Goal: Feedback & Contribution: Submit feedback/report problem

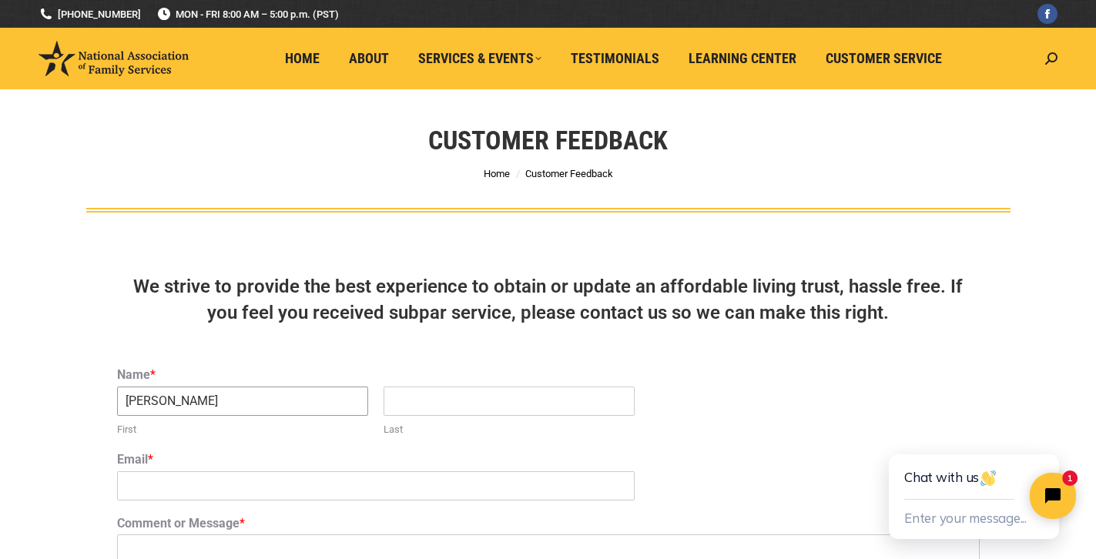
type input "[PERSON_NAME]"
type input "Do"
type input "[EMAIL_ADDRESS][DOMAIN_NAME]"
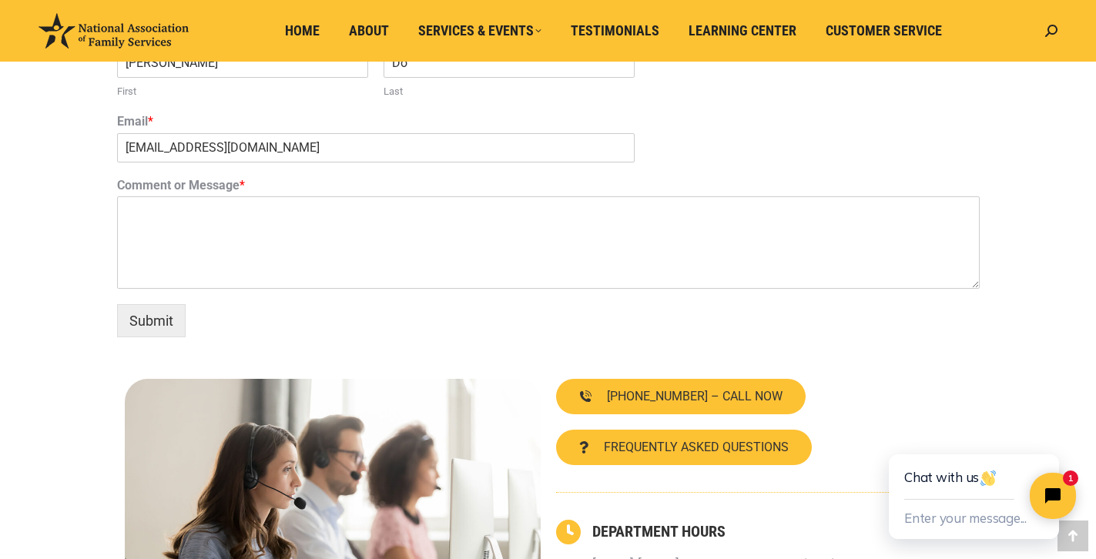
scroll to position [337, 0]
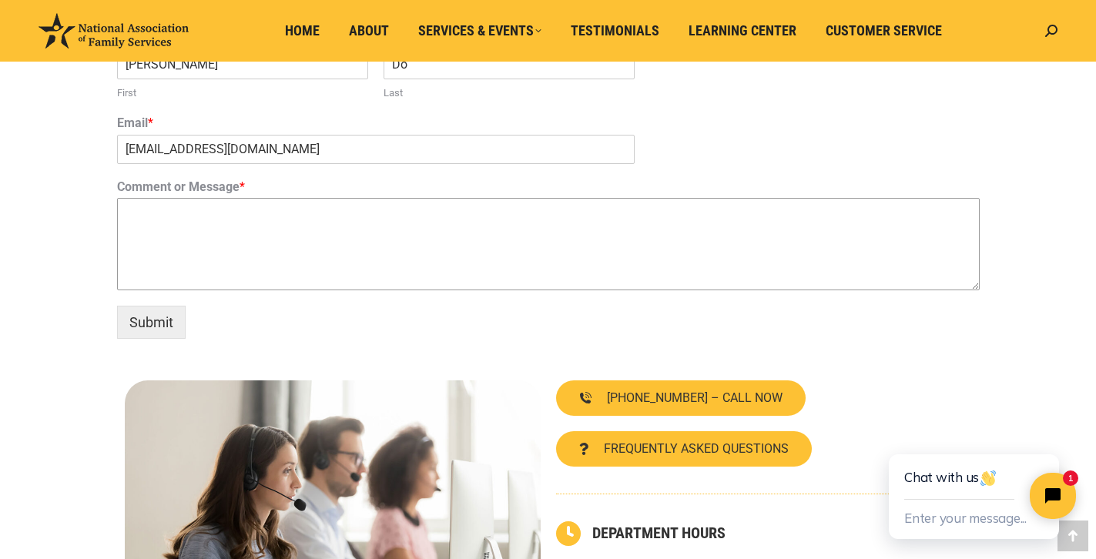
click at [261, 233] on textarea "Comment or Message *" at bounding box center [548, 244] width 863 height 92
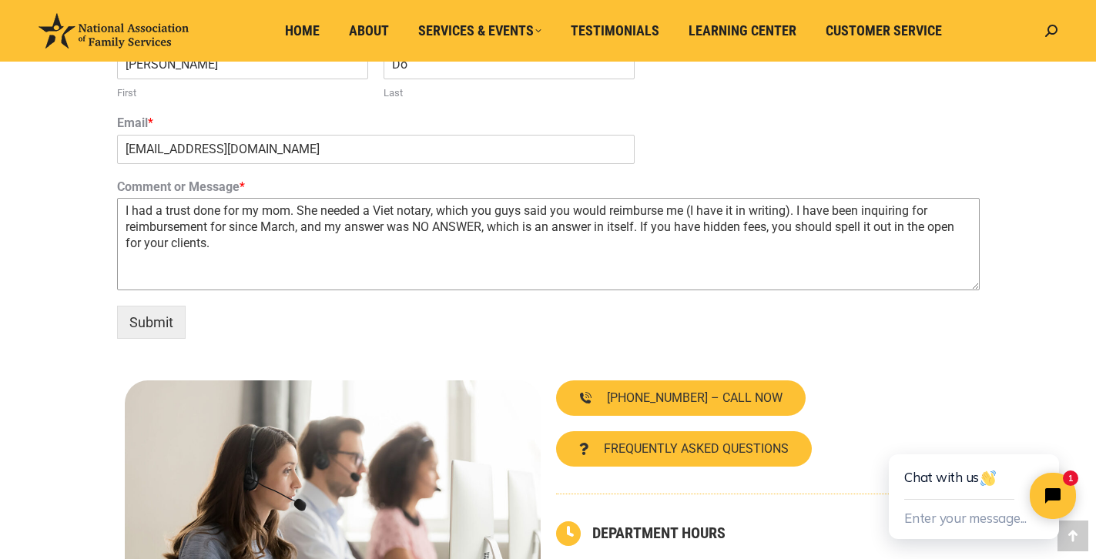
click at [291, 205] on textarea "I had a trust done for my mom. She needed a Viet notary, which you guys said yo…" at bounding box center [548, 244] width 863 height 92
click at [478, 210] on textarea "I had a trust done for my mom, [PERSON_NAME]. She needed a Viet notary, which y…" at bounding box center [548, 244] width 863 height 92
click at [388, 210] on textarea "I had a trust done for my mom, [PERSON_NAME]. She needed a [DEMOGRAPHIC_DATA] n…" at bounding box center [548, 244] width 863 height 92
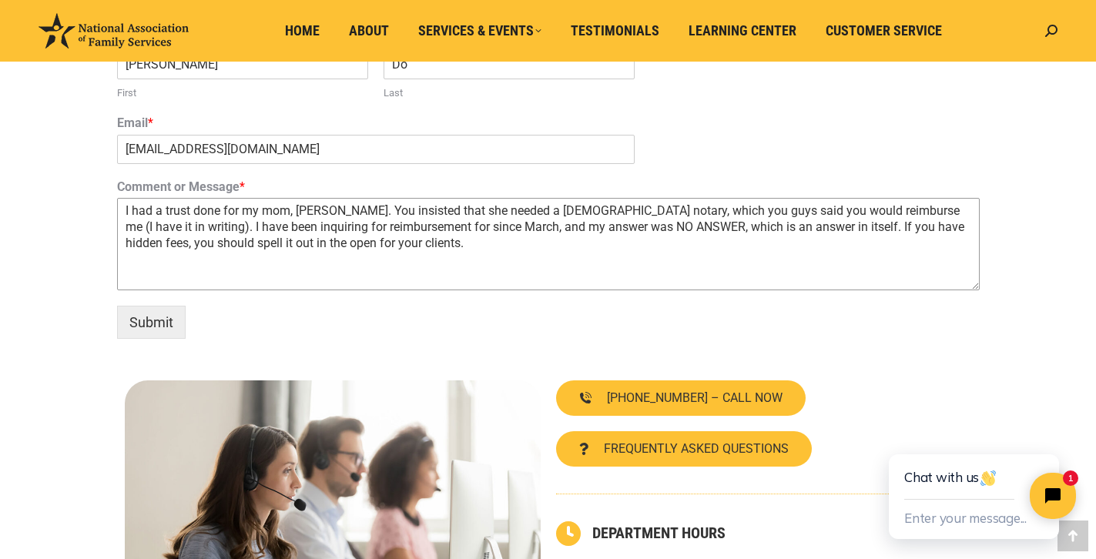
click at [654, 208] on textarea "I had a trust done for my mom, [PERSON_NAME]. You insisted that she needed a [D…" at bounding box center [548, 244] width 863 height 92
click at [475, 222] on textarea "I had a trust done for my mom, [PERSON_NAME]. You insisted that she needed a [D…" at bounding box center [548, 244] width 863 height 92
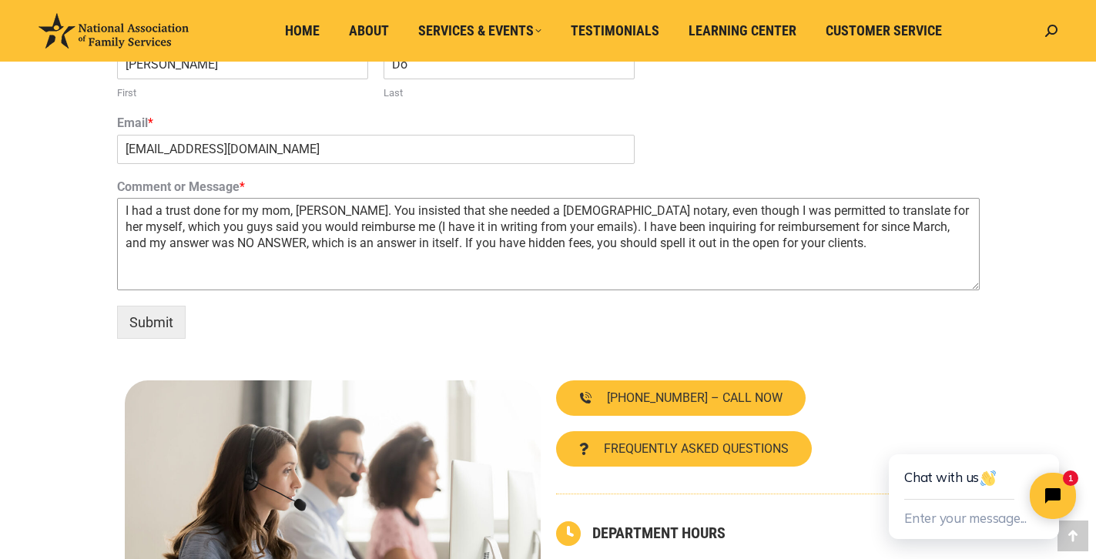
click at [833, 237] on textarea "I had a trust done for my mom, [PERSON_NAME]. You insisted that she needed a [D…" at bounding box center [548, 244] width 863 height 92
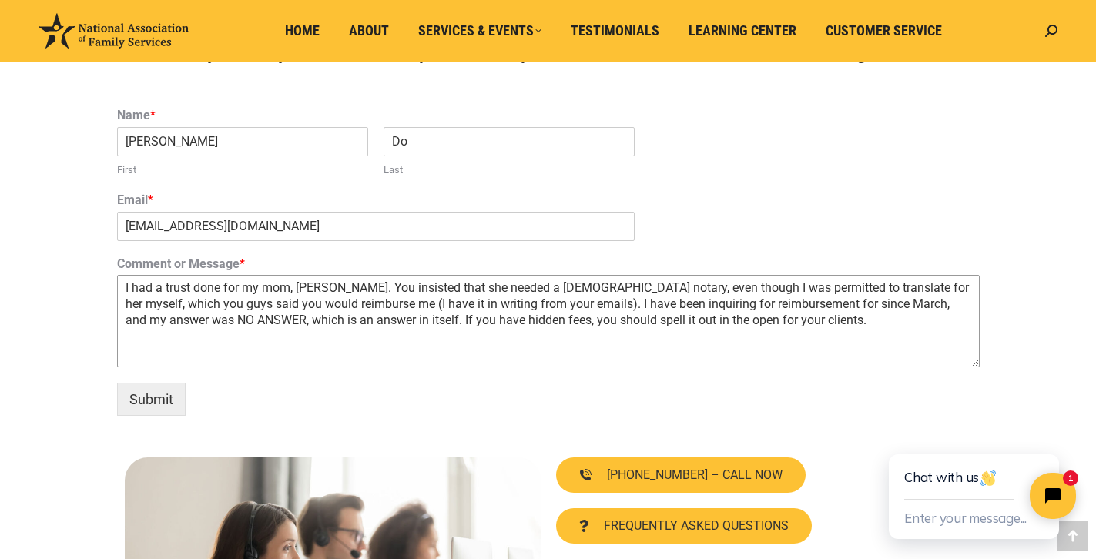
scroll to position [260, 0]
click at [374, 283] on textarea "I had a trust done for my mom, [PERSON_NAME]. You insisted that she needed a [D…" at bounding box center [548, 321] width 863 height 92
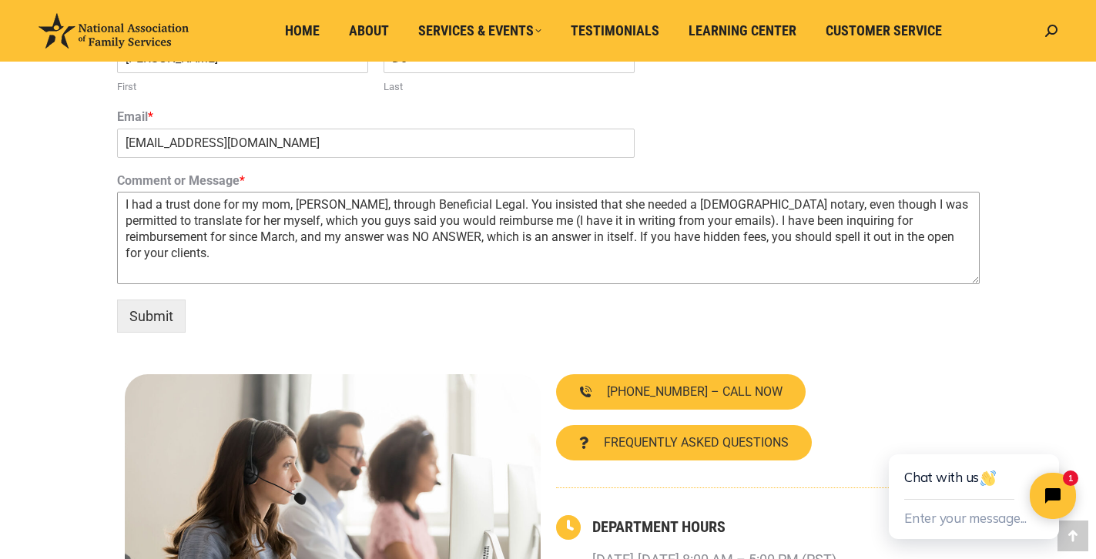
scroll to position [322, 0]
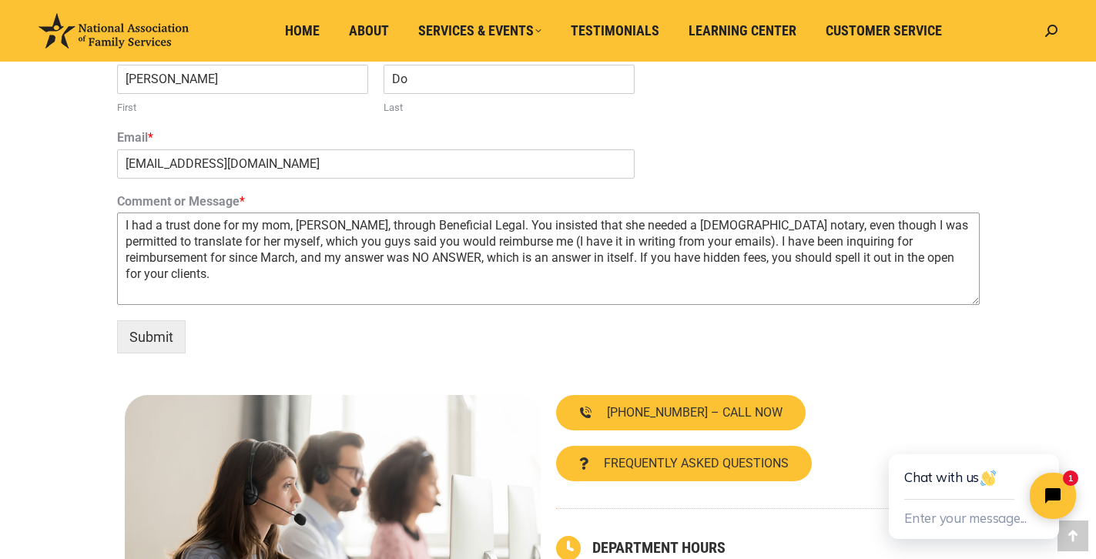
click at [941, 256] on textarea "I had a trust done for my mom, [PERSON_NAME], through Beneficial Legal. You ins…" at bounding box center [548, 259] width 863 height 92
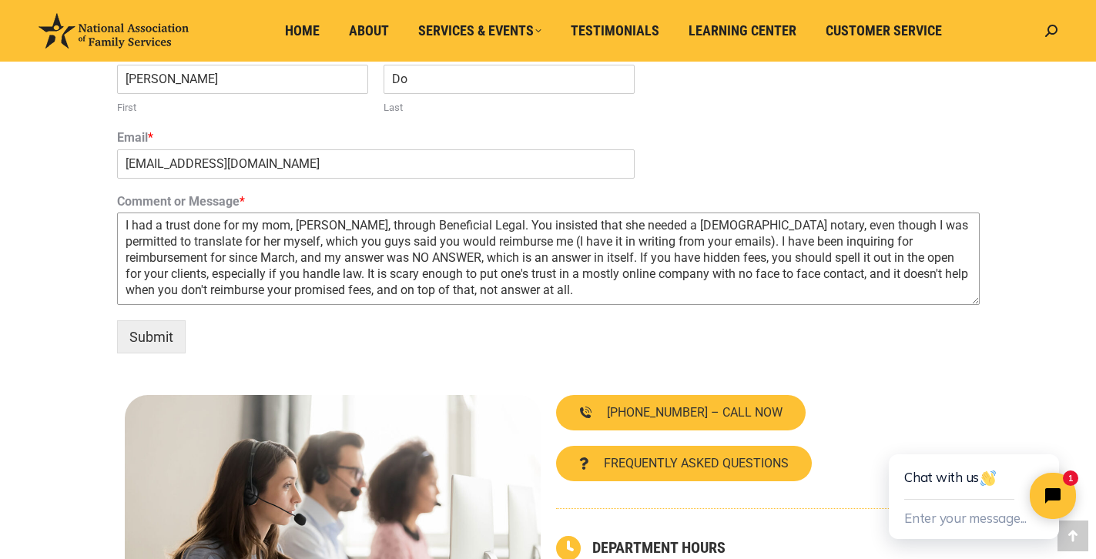
click at [280, 270] on textarea "I had a trust done for my mom, [PERSON_NAME], through Beneficial Legal. You ins…" at bounding box center [548, 259] width 863 height 92
drag, startPoint x: 461, startPoint y: 270, endPoint x: 311, endPoint y: 267, distance: 149.5
click at [311, 267] on textarea "I had a trust done for my mom, [PERSON_NAME], through Beneficial Legal. You ins…" at bounding box center [548, 259] width 863 height 92
click at [666, 269] on textarea "I had a trust done for my mom, [PERSON_NAME], through Beneficial Legal. You ins…" at bounding box center [548, 259] width 863 height 92
drag, startPoint x: 727, startPoint y: 268, endPoint x: 673, endPoint y: 269, distance: 53.9
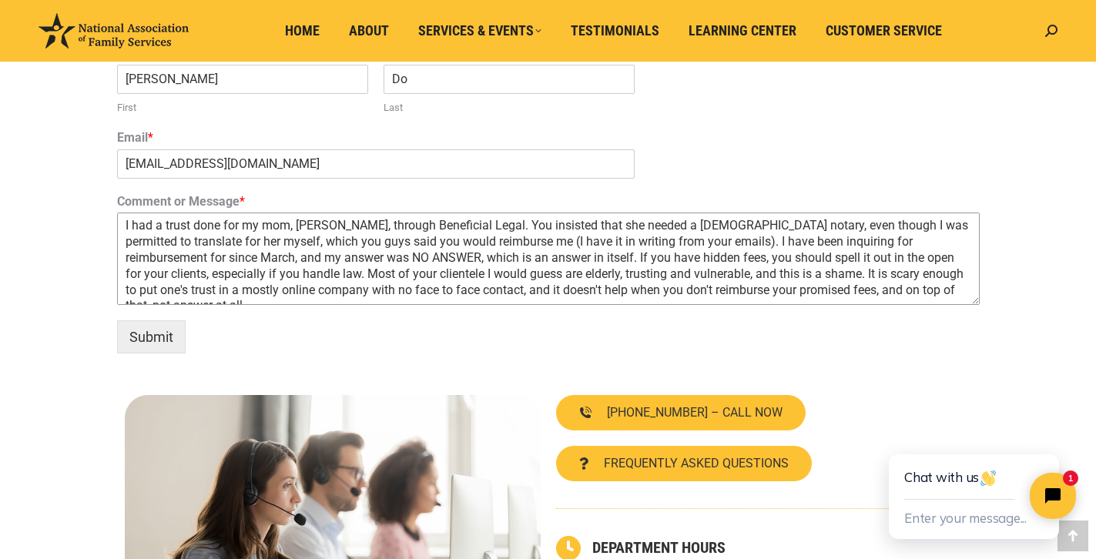
click at [673, 269] on textarea "I had a trust done for my mom, [PERSON_NAME], through Beneficial Legal. You ins…" at bounding box center [548, 259] width 863 height 92
click at [769, 268] on textarea "I had a trust done for my mom, [PERSON_NAME], through Beneficial Legal. You ins…" at bounding box center [548, 259] width 863 height 92
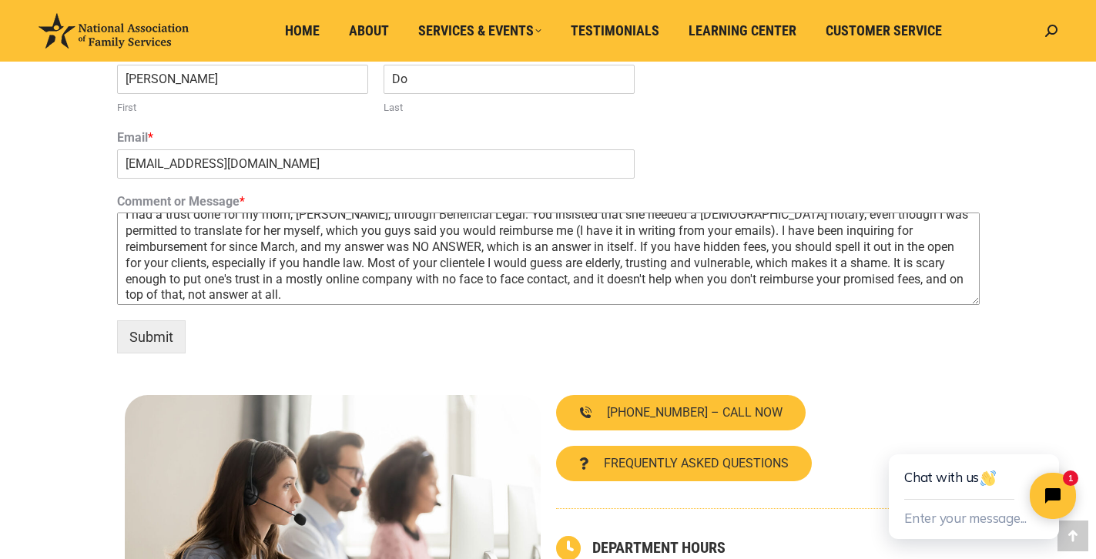
drag, startPoint x: 845, startPoint y: 272, endPoint x: 743, endPoint y: 274, distance: 101.7
click at [743, 274] on textarea "I had a trust done for my mom, [PERSON_NAME], through Beneficial Legal. You ins…" at bounding box center [548, 259] width 863 height 92
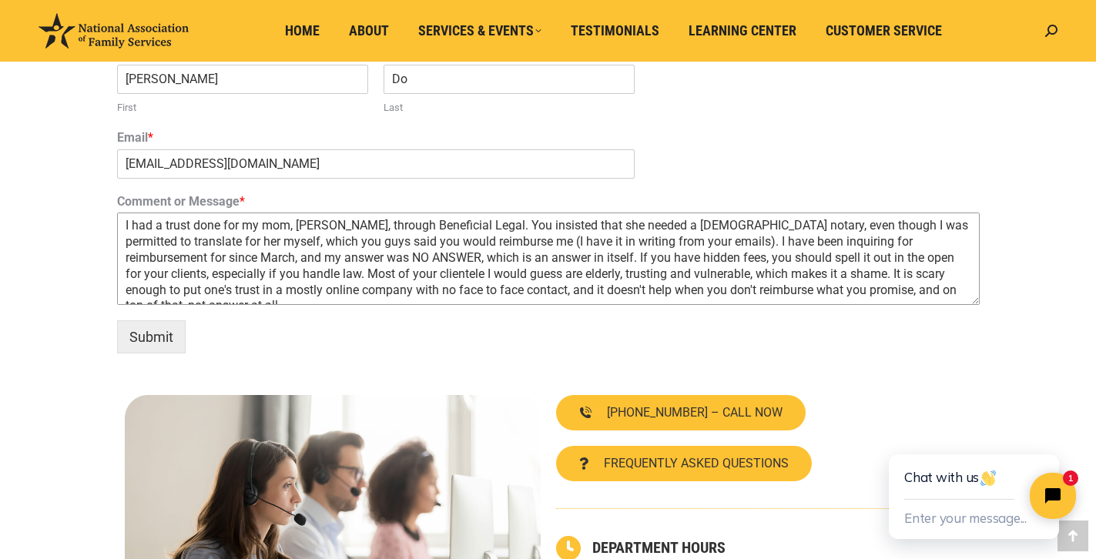
click at [641, 269] on textarea "I had a trust done for my mom, [PERSON_NAME], through Beneficial Legal. You ins…" at bounding box center [548, 259] width 863 height 92
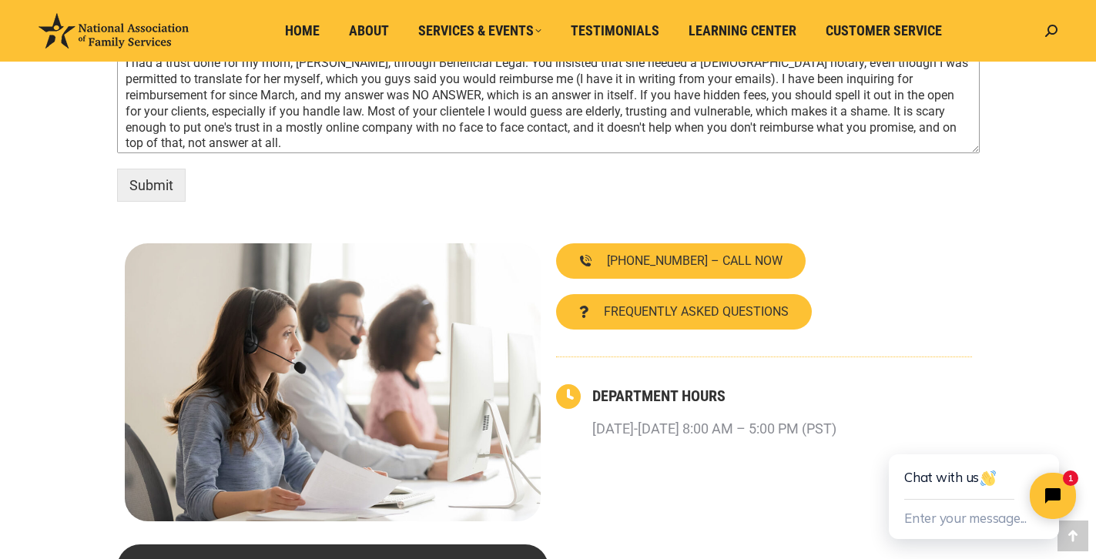
scroll to position [479, 0]
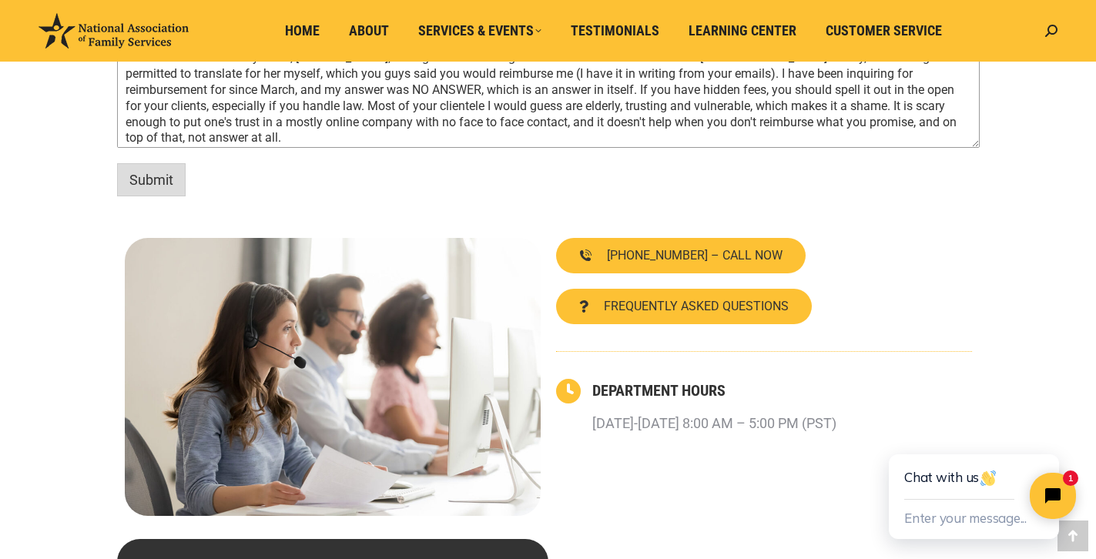
type textarea "I had a trust done for my mom, [PERSON_NAME], through Beneficial Legal. You ins…"
click at [154, 182] on button "Submit" at bounding box center [151, 179] width 69 height 33
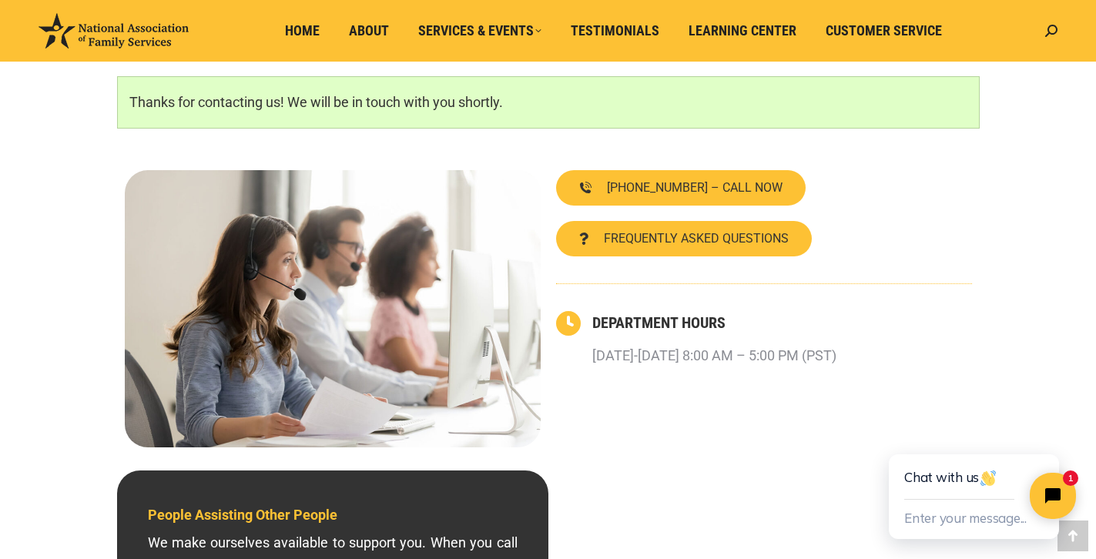
scroll to position [282, 0]
